Goal: Task Accomplishment & Management: Use online tool/utility

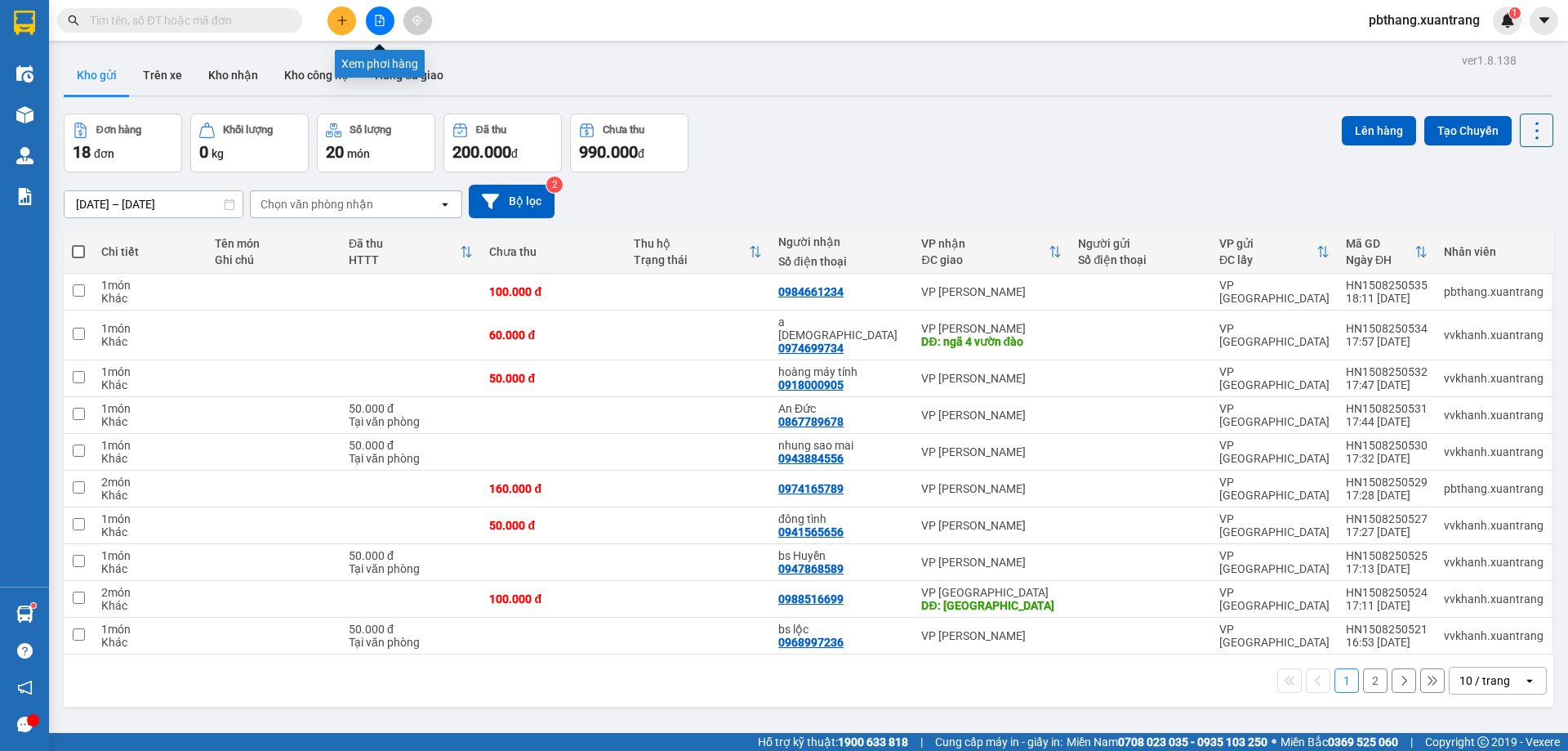
click at [381, 21] on icon "file-add" at bounding box center [380, 21] width 12 height 12
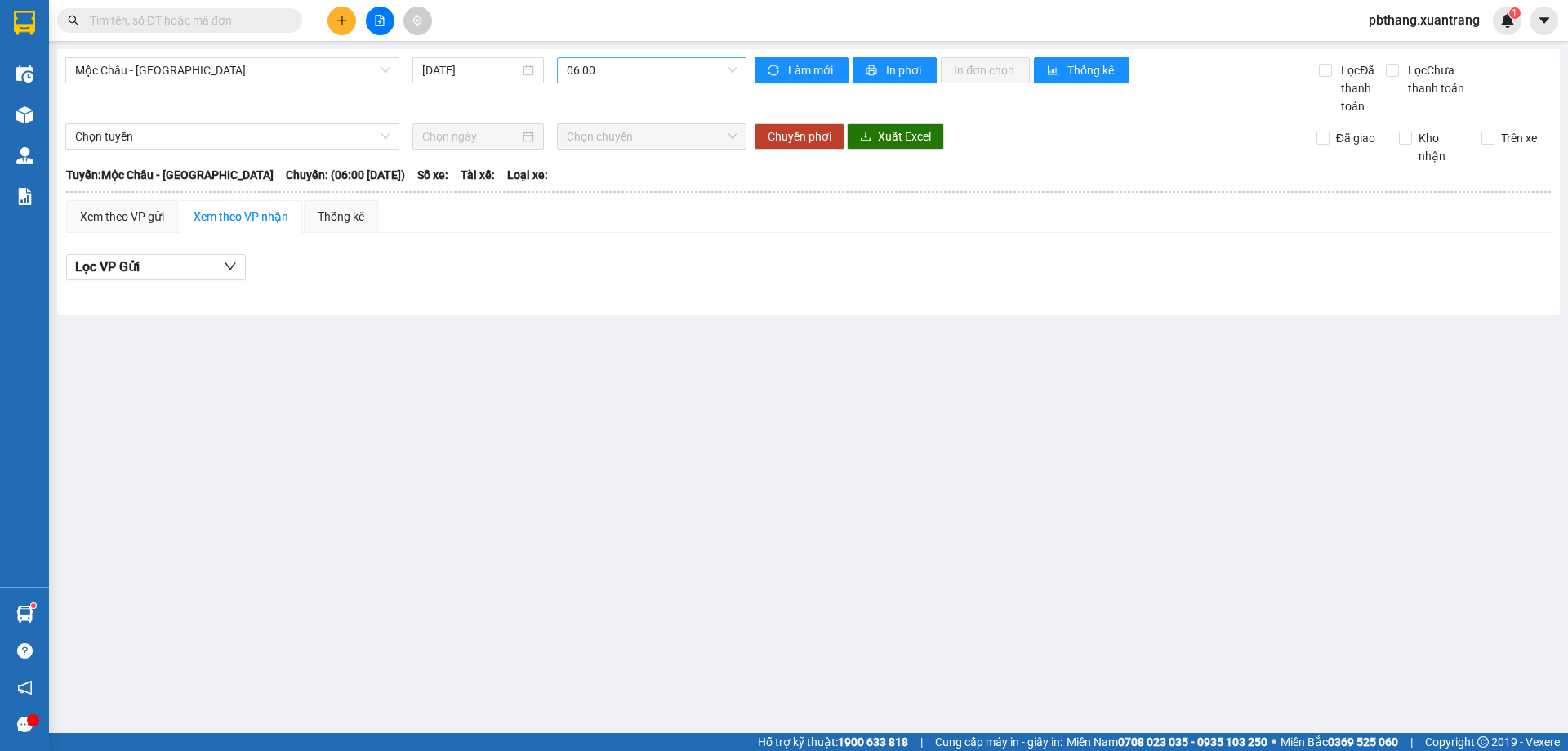
click at [643, 62] on span "06:00" at bounding box center [651, 69] width 169 height 24
click at [596, 203] on div "17:00" at bounding box center [630, 208] width 128 height 18
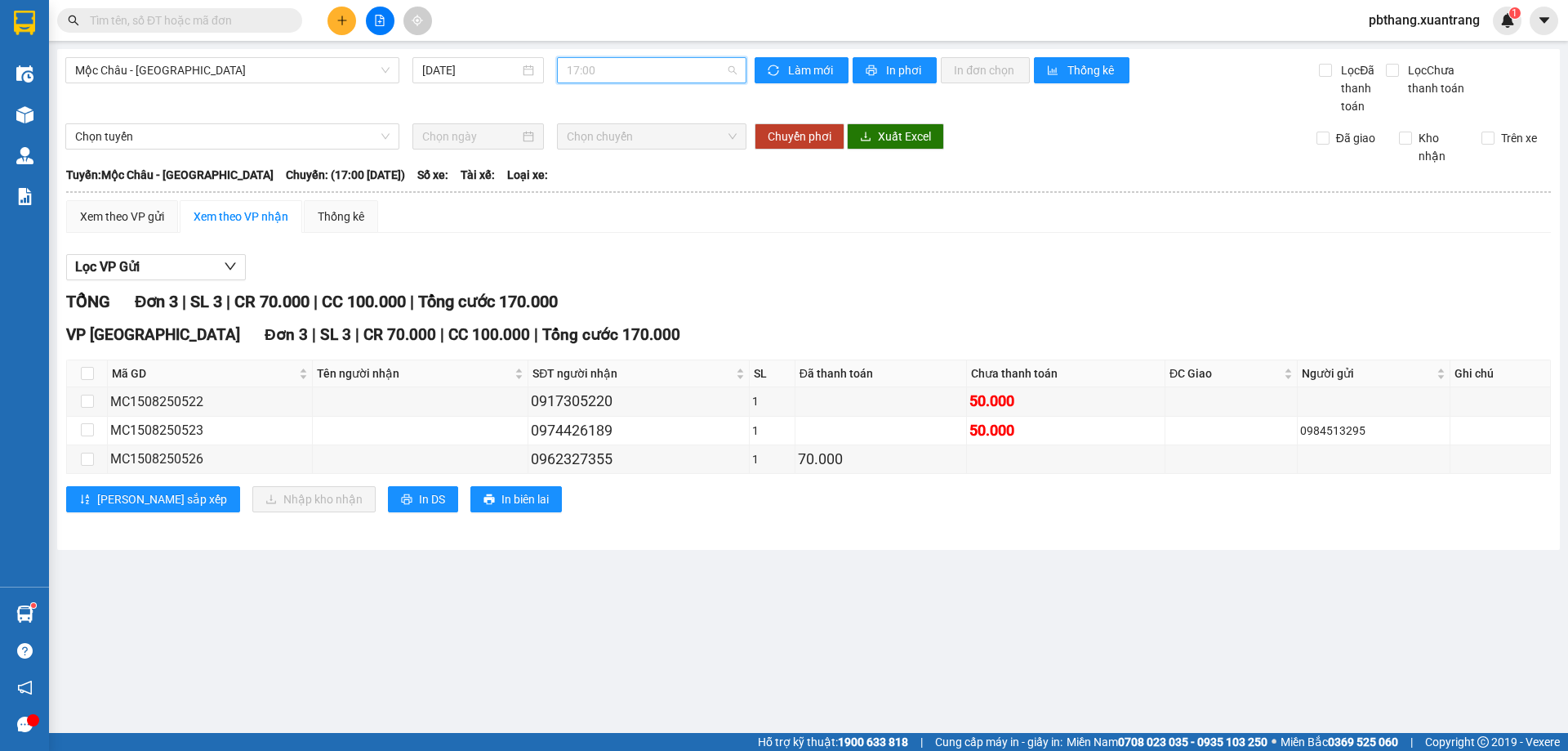
click at [641, 77] on span "17:00" at bounding box center [651, 69] width 169 height 24
click at [611, 184] on div "16:00" at bounding box center [630, 181] width 128 height 18
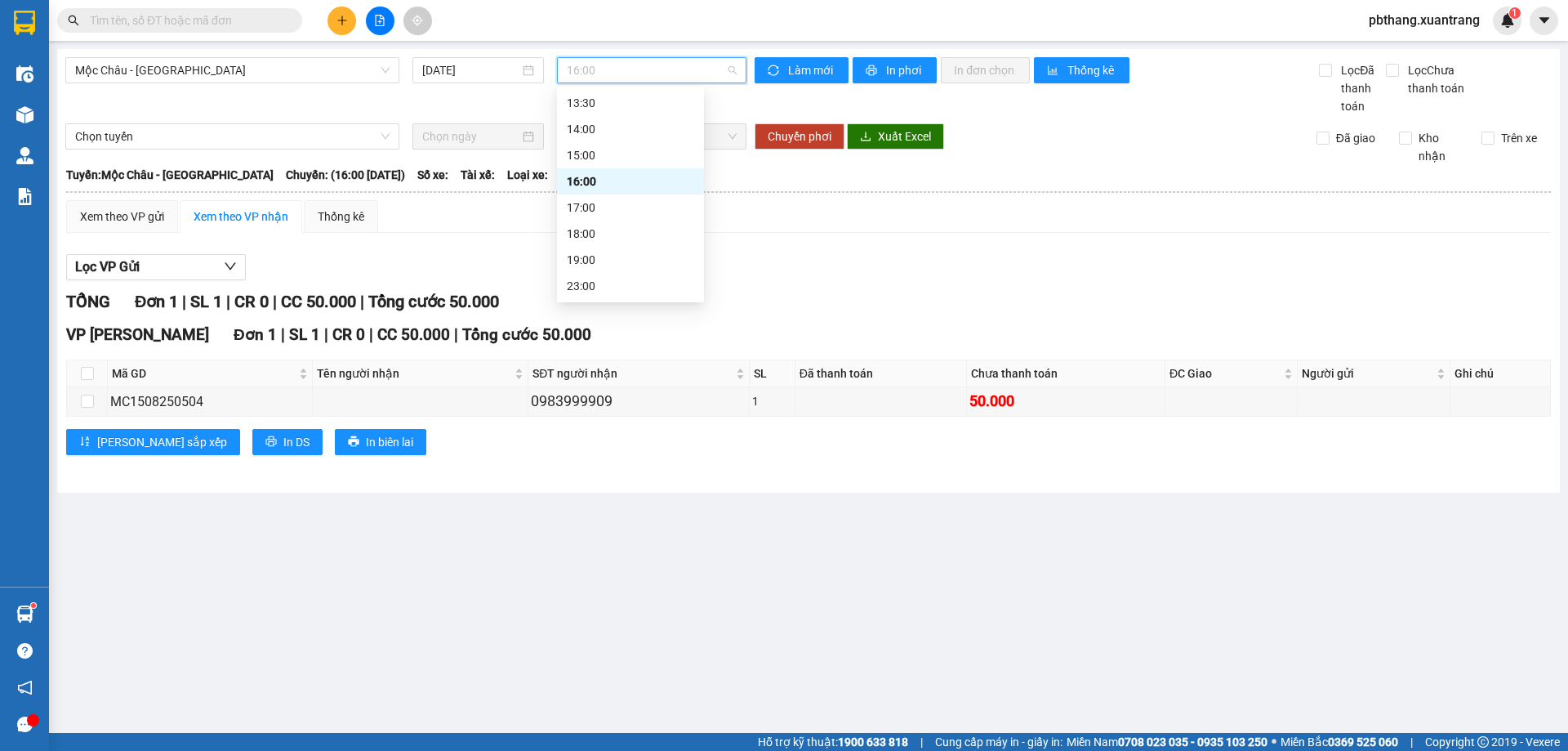
click at [646, 75] on span "16:00" at bounding box center [651, 69] width 169 height 24
click at [589, 238] on div "18:00" at bounding box center [630, 234] width 128 height 18
